Goal: Task Accomplishment & Management: Manage account settings

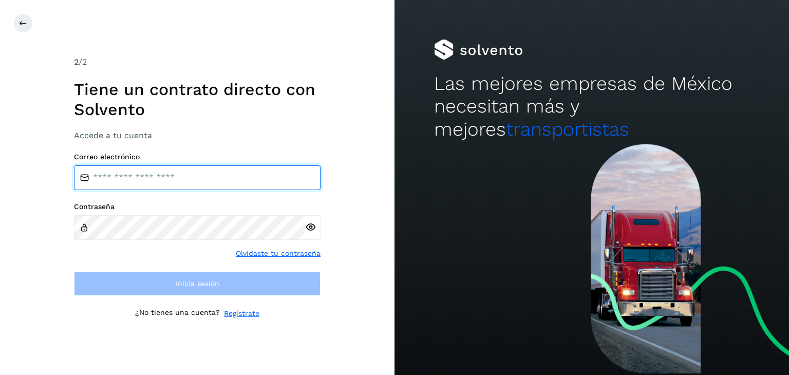
click at [179, 181] on input "email" at bounding box center [197, 177] width 247 height 25
type input "**********"
